Goal: Task Accomplishment & Management: Use online tool/utility

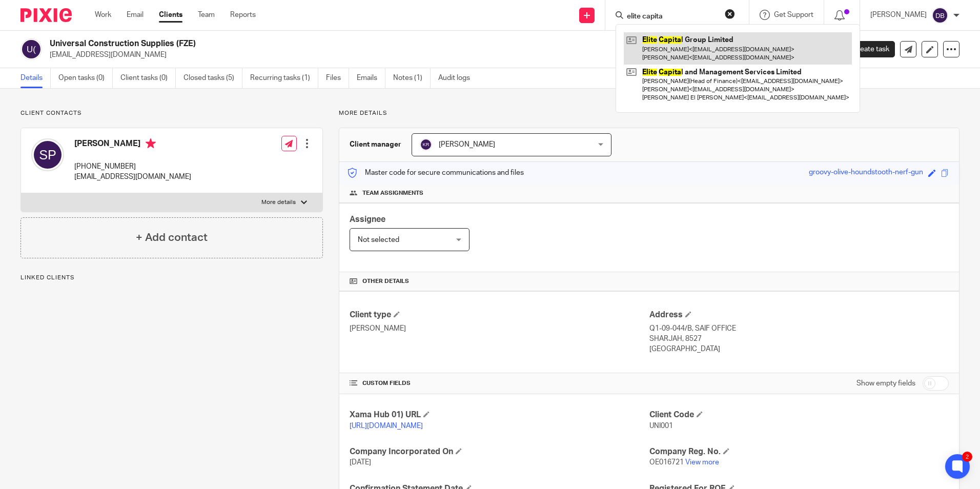
type input "elite capita"
click at [701, 50] on link at bounding box center [738, 48] width 228 height 32
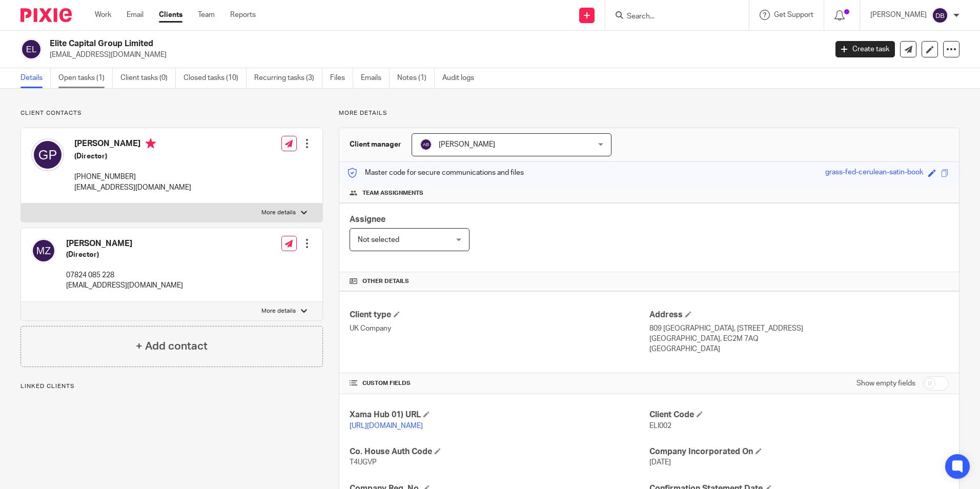
click at [96, 75] on link "Open tasks (1)" at bounding box center [85, 78] width 54 height 20
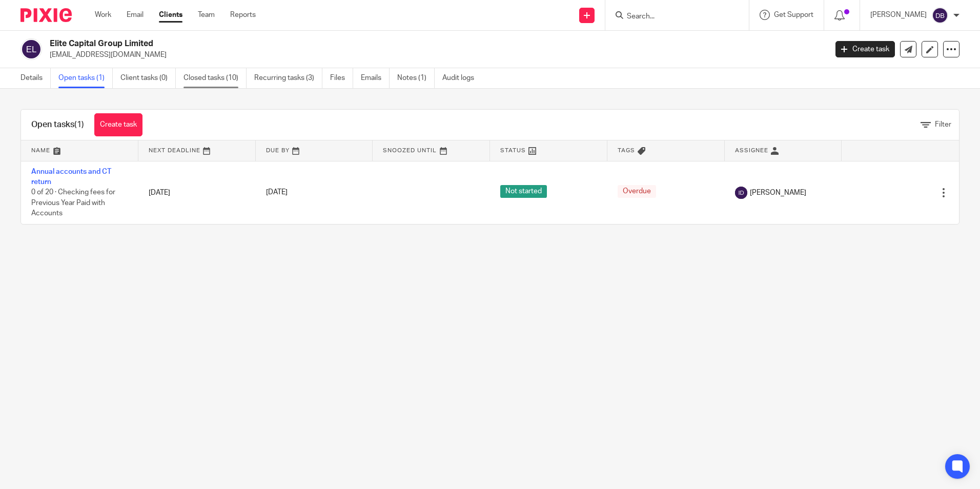
click at [220, 79] on link "Closed tasks (10)" at bounding box center [214, 78] width 63 height 20
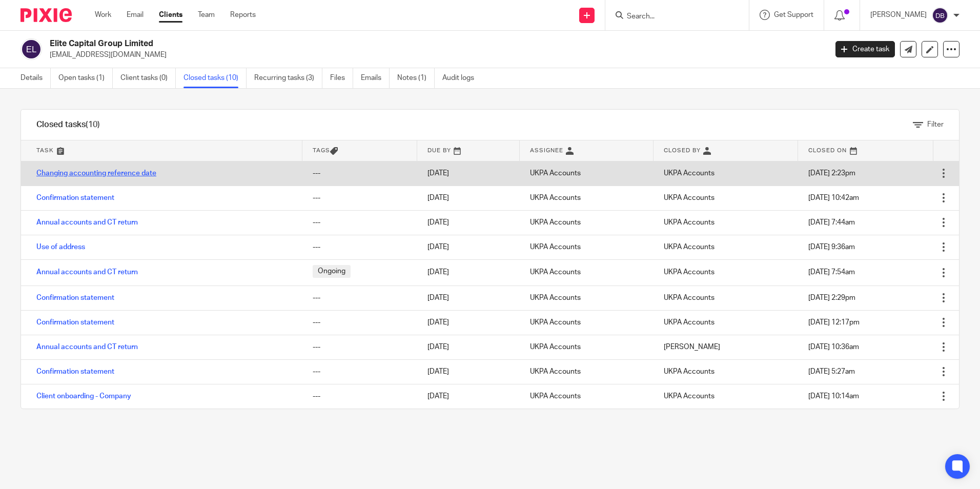
click at [82, 171] on link "Changing accounting reference date" at bounding box center [96, 173] width 120 height 7
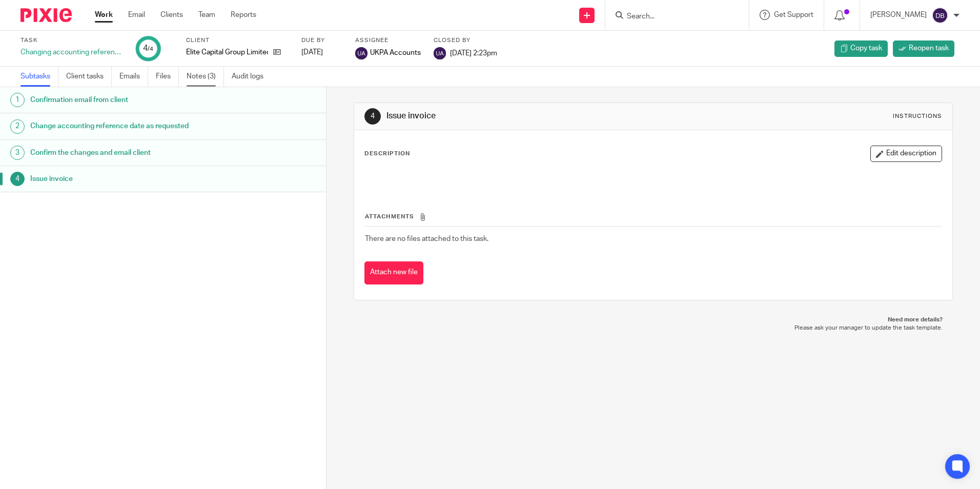
click at [198, 72] on link "Notes (3)" at bounding box center [205, 77] width 37 height 20
